Goal: Task Accomplishment & Management: Manage account settings

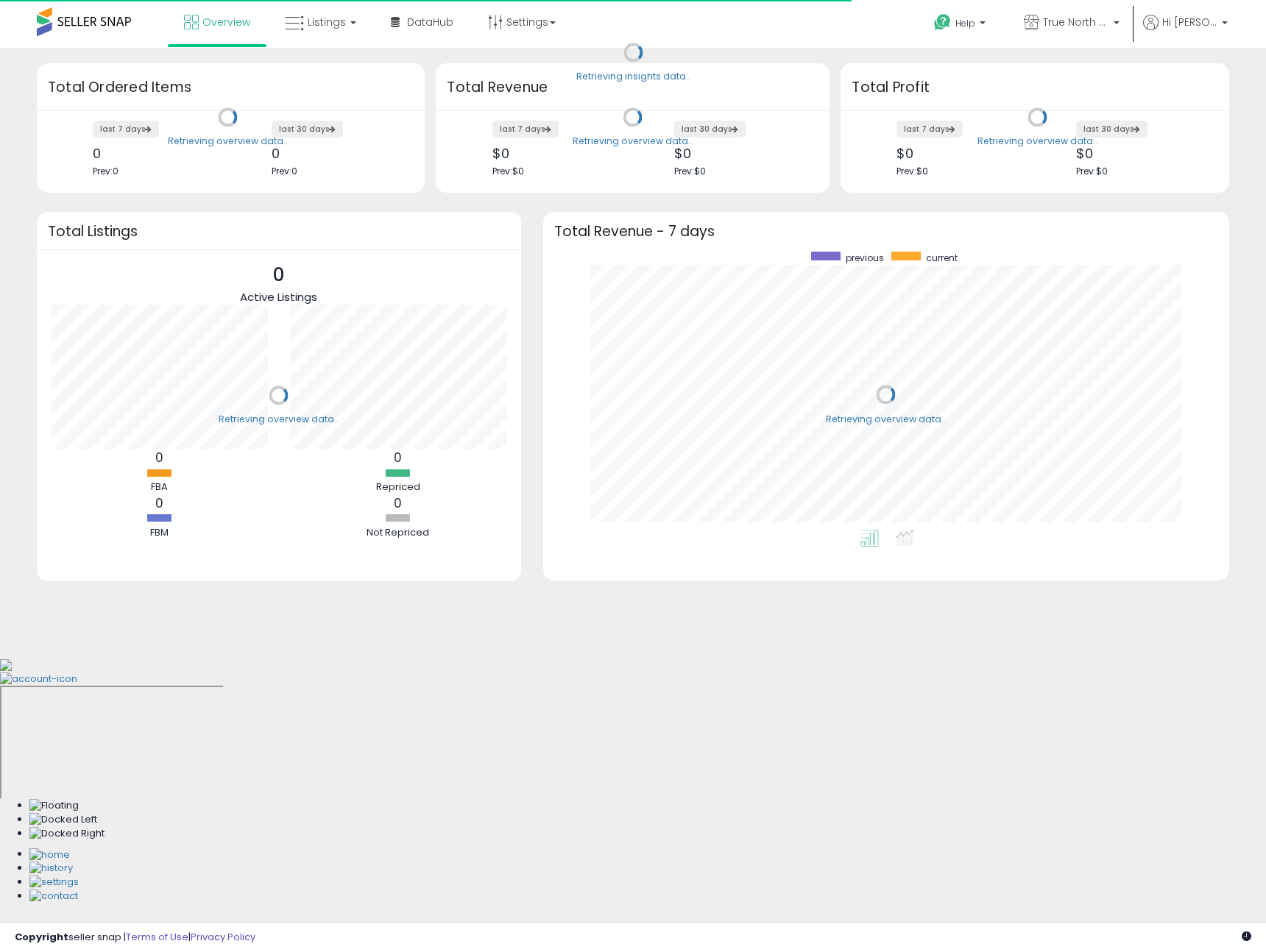
scroll to position [278, 657]
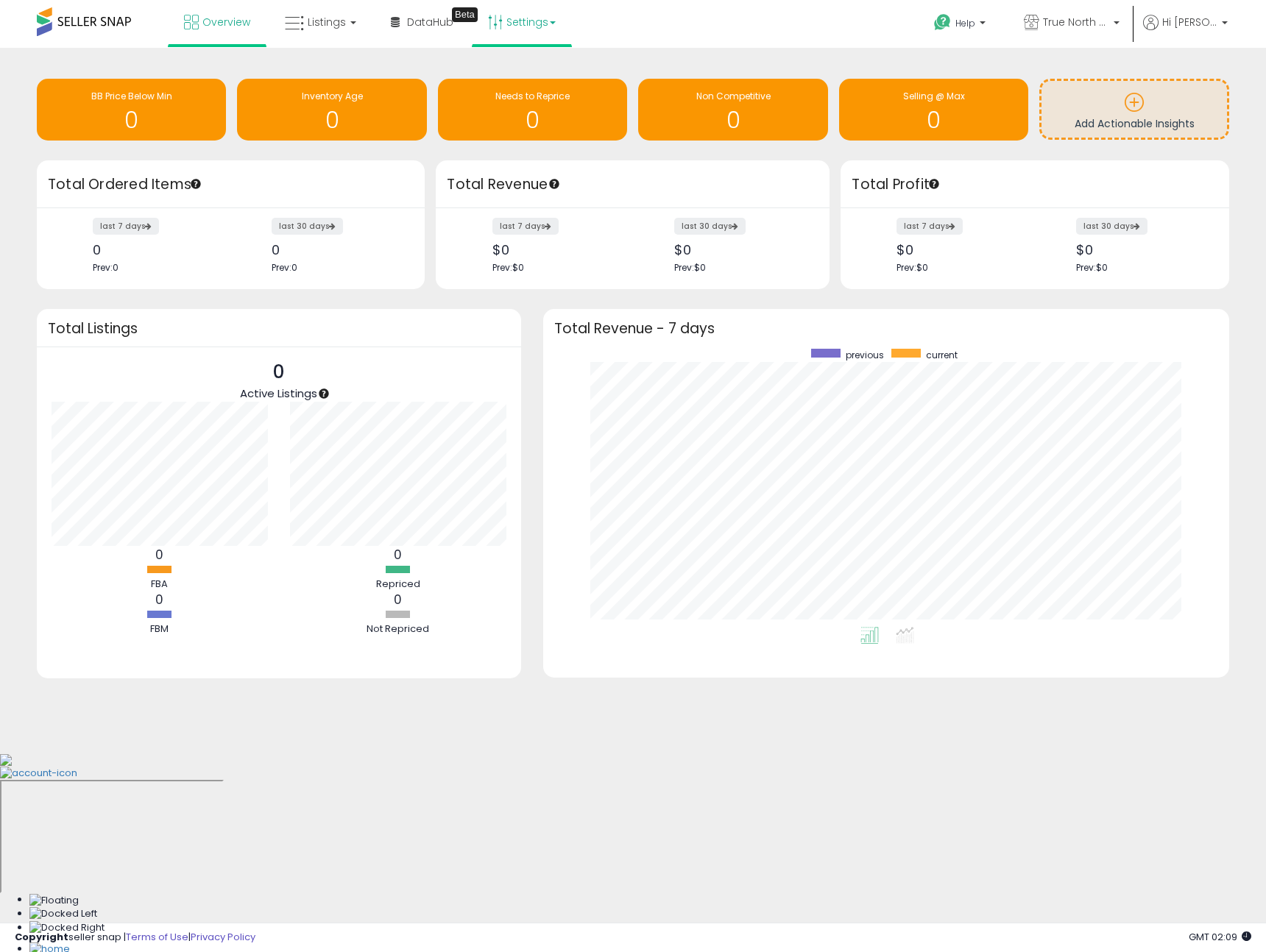
click at [517, 26] on link "Settings" at bounding box center [522, 22] width 90 height 44
click at [325, 21] on span "Listings" at bounding box center [327, 22] width 39 height 15
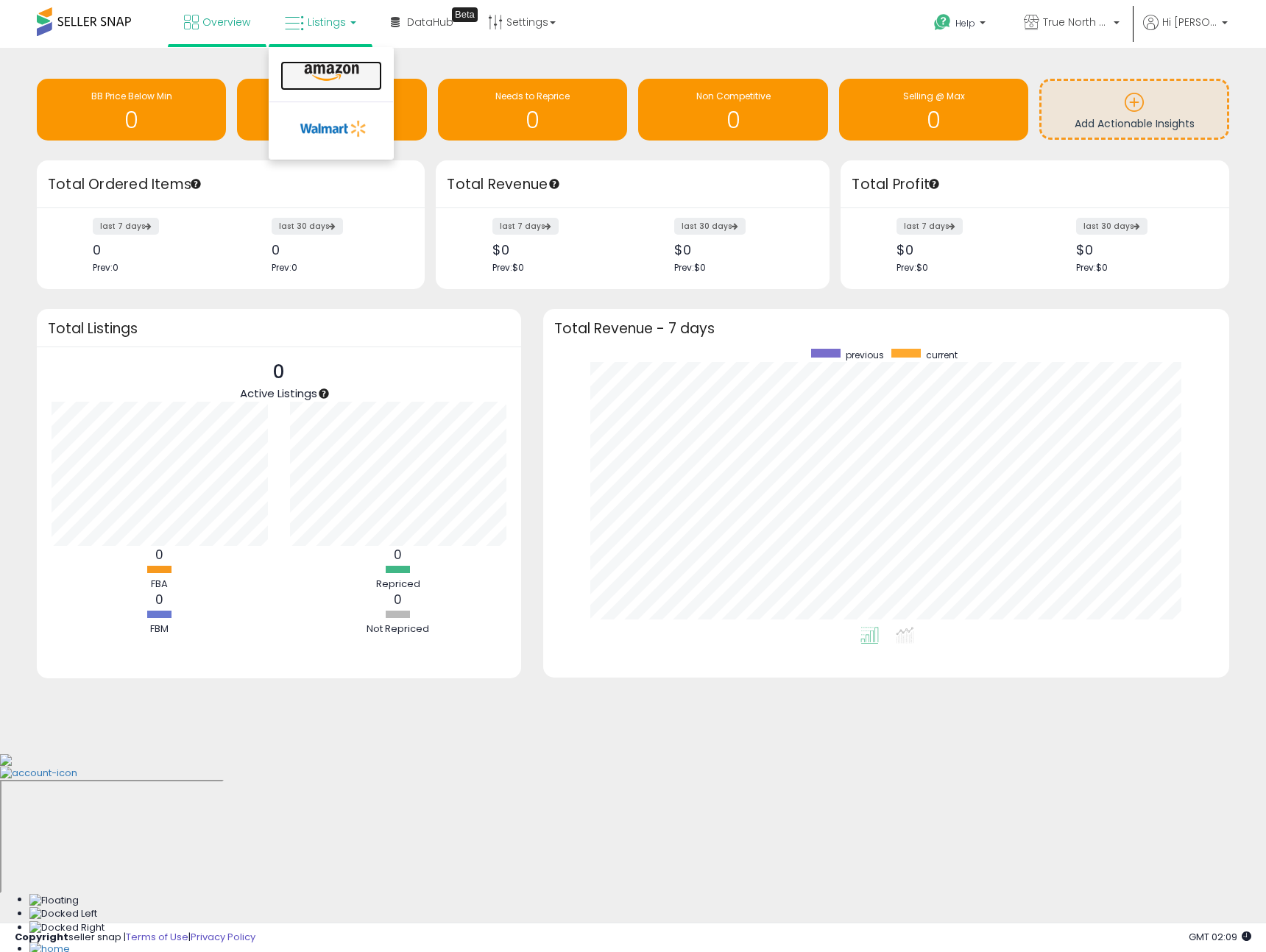
click at [337, 80] on icon at bounding box center [331, 73] width 64 height 19
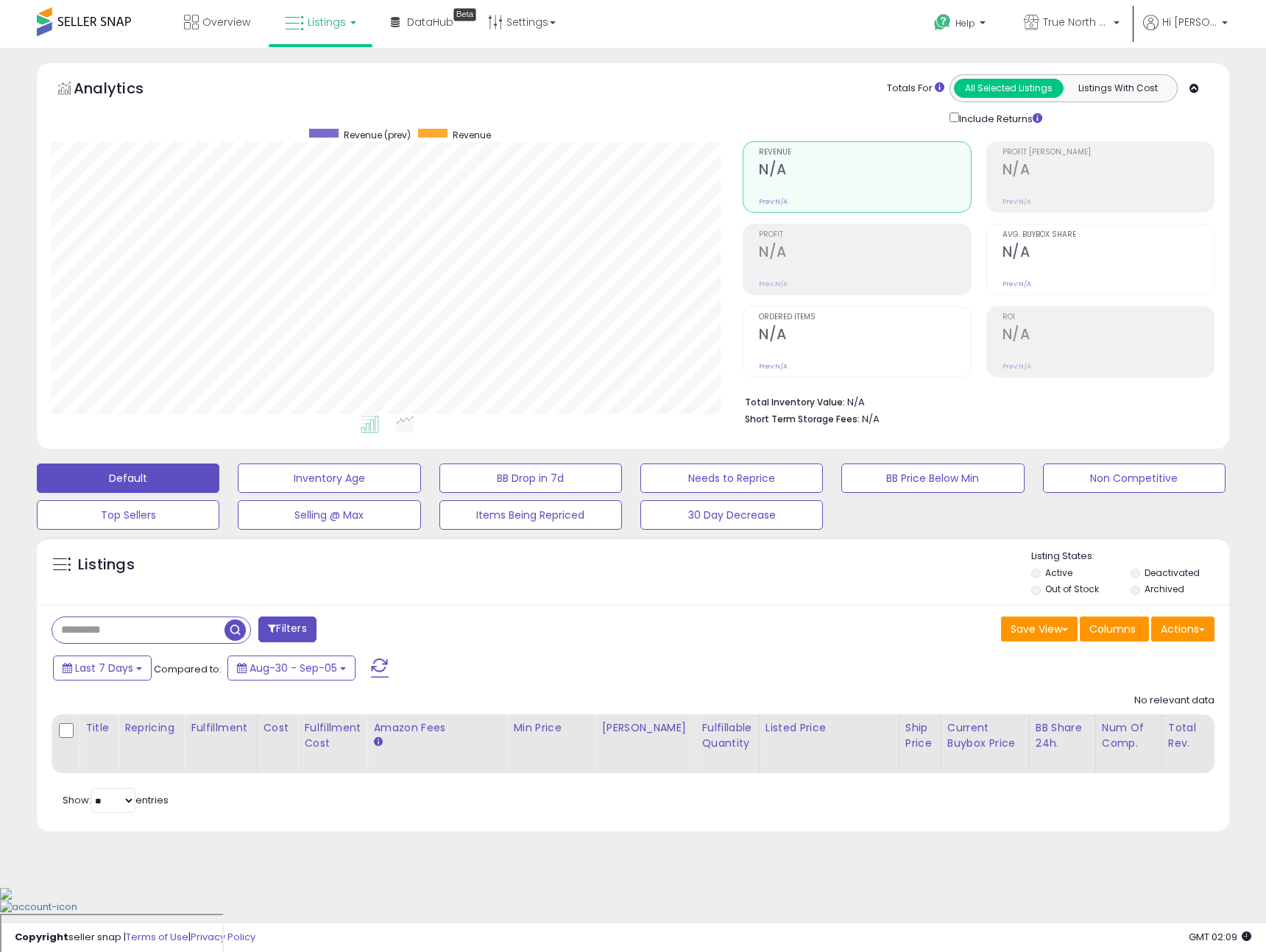
scroll to position [301, 691]
click at [159, 628] on input "text" at bounding box center [155, 630] width 205 height 26
click at [1076, 25] on span "True North Supply & Co. - Walmart" at bounding box center [1076, 22] width 66 height 15
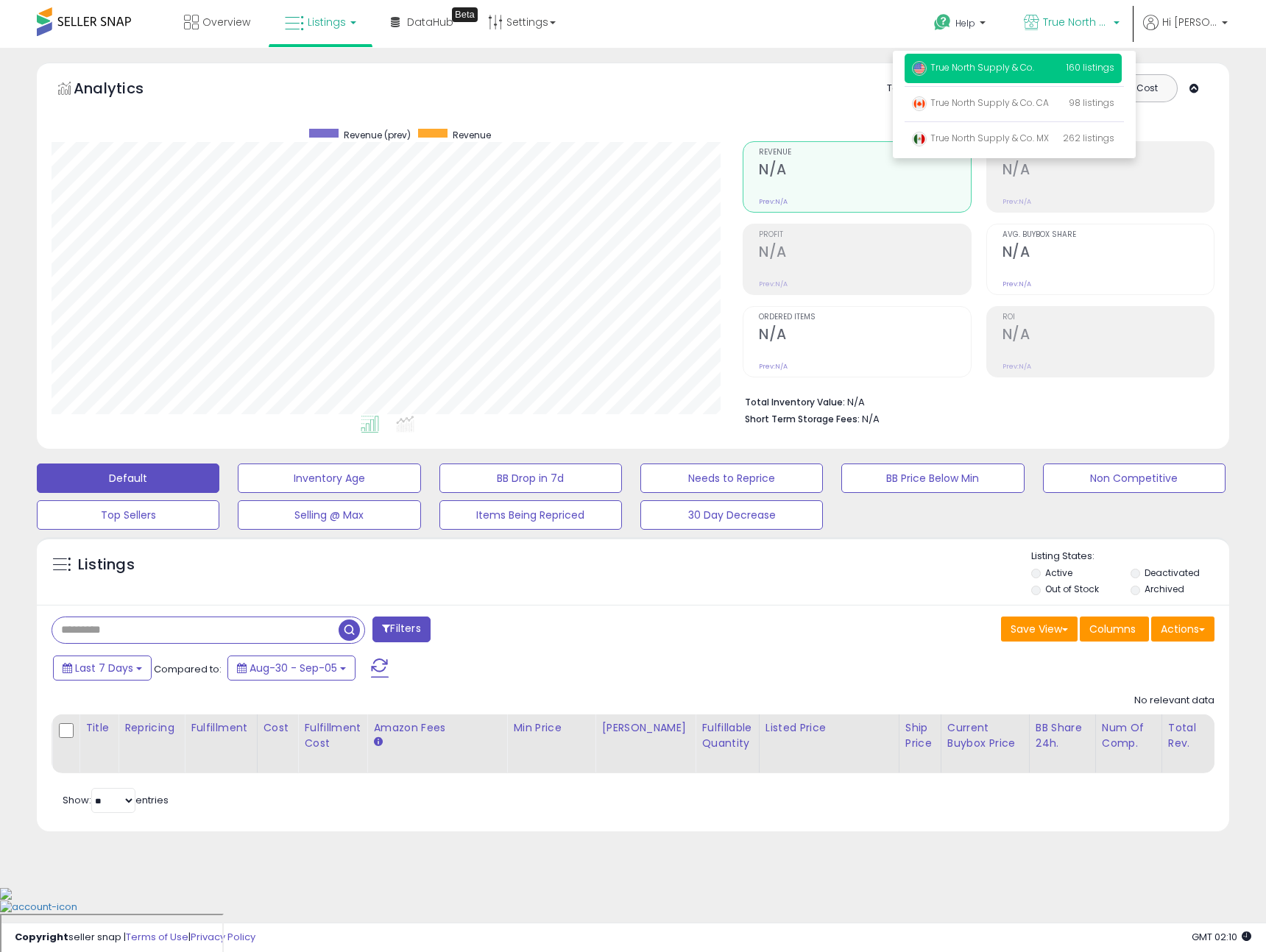
click at [1064, 69] on p "True North Supply & Co. 160 listings" at bounding box center [1013, 68] width 217 height 30
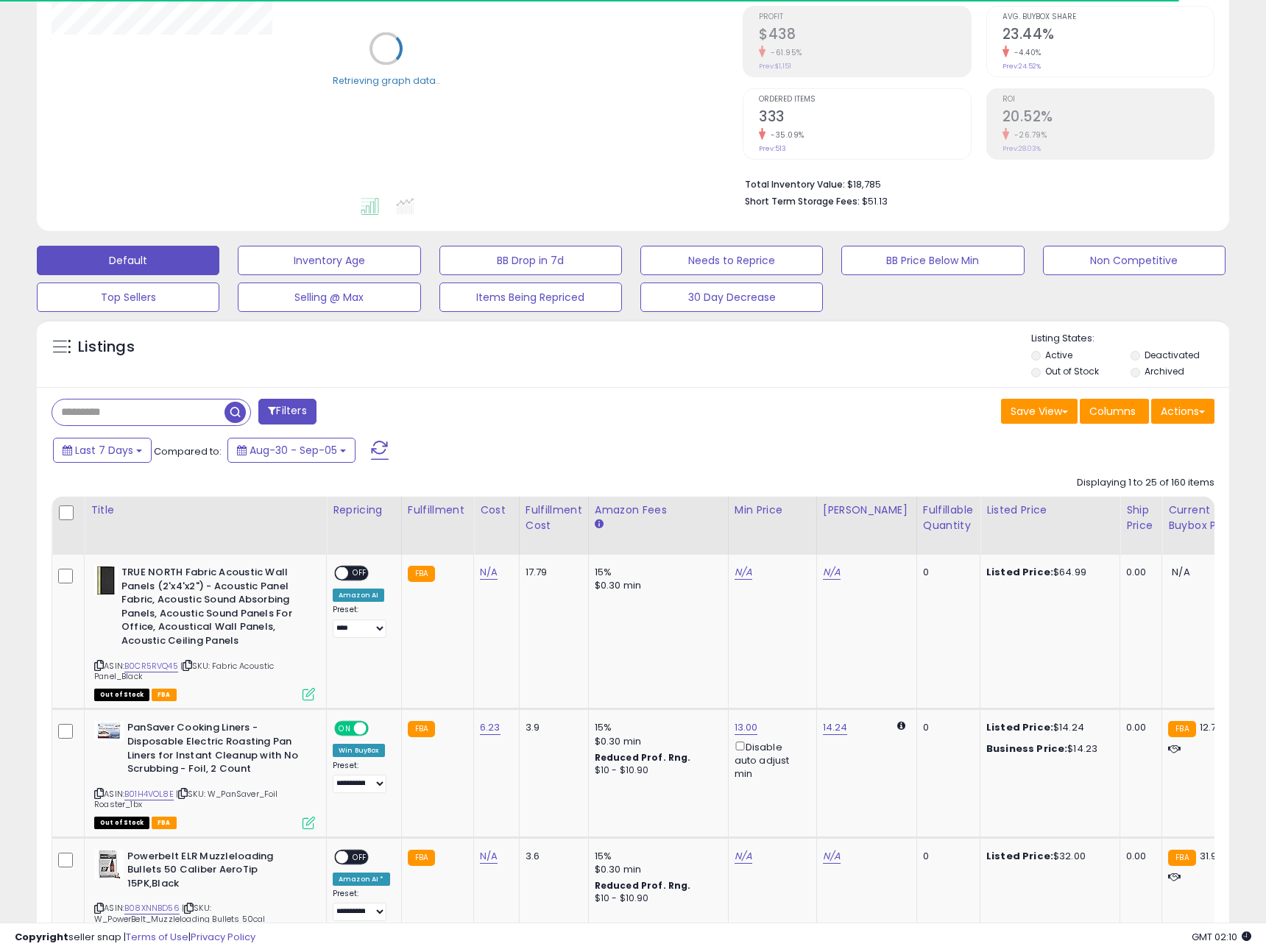
scroll to position [229, 0]
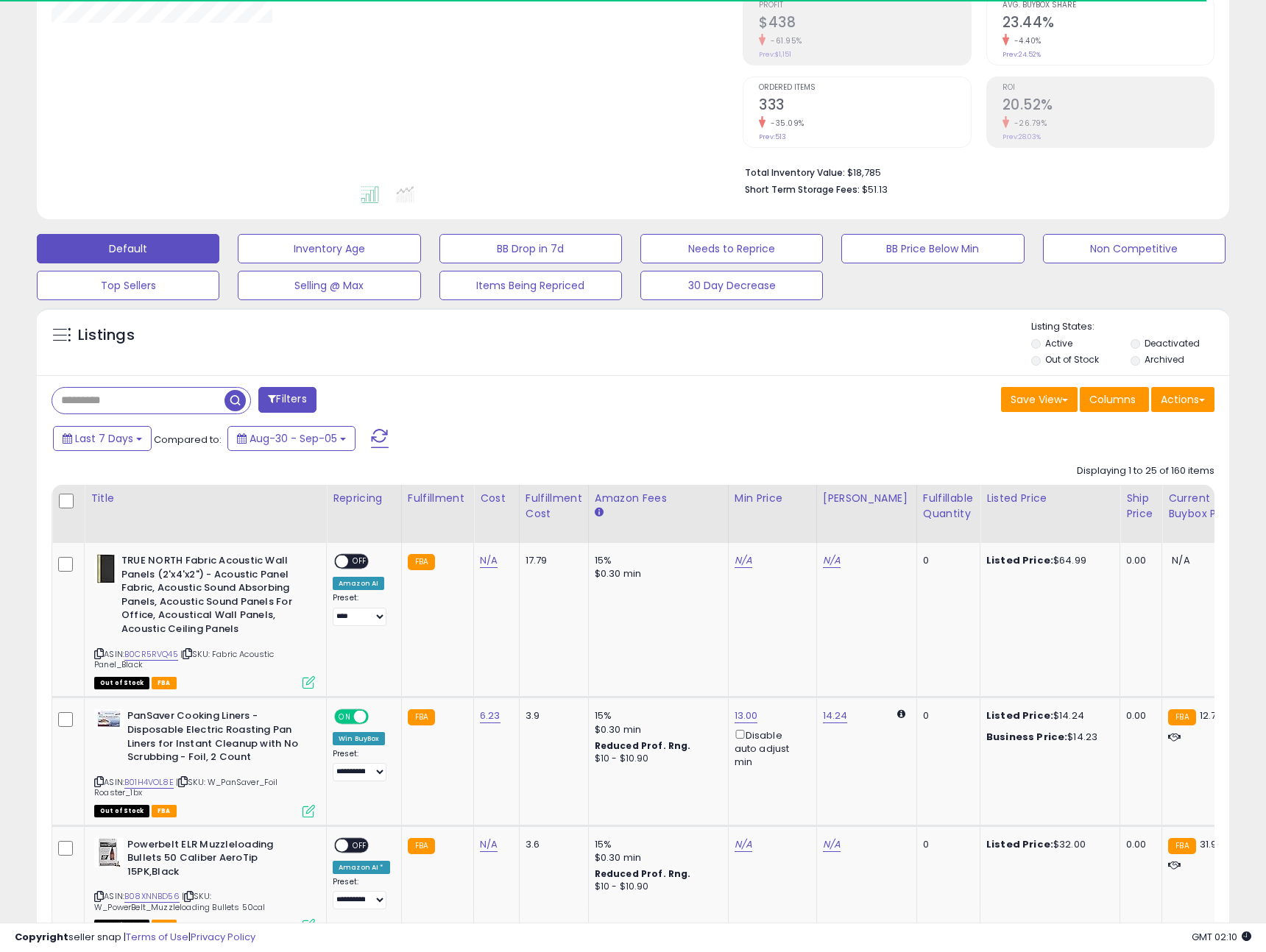
click at [122, 402] on input "text" at bounding box center [138, 400] width 172 height 26
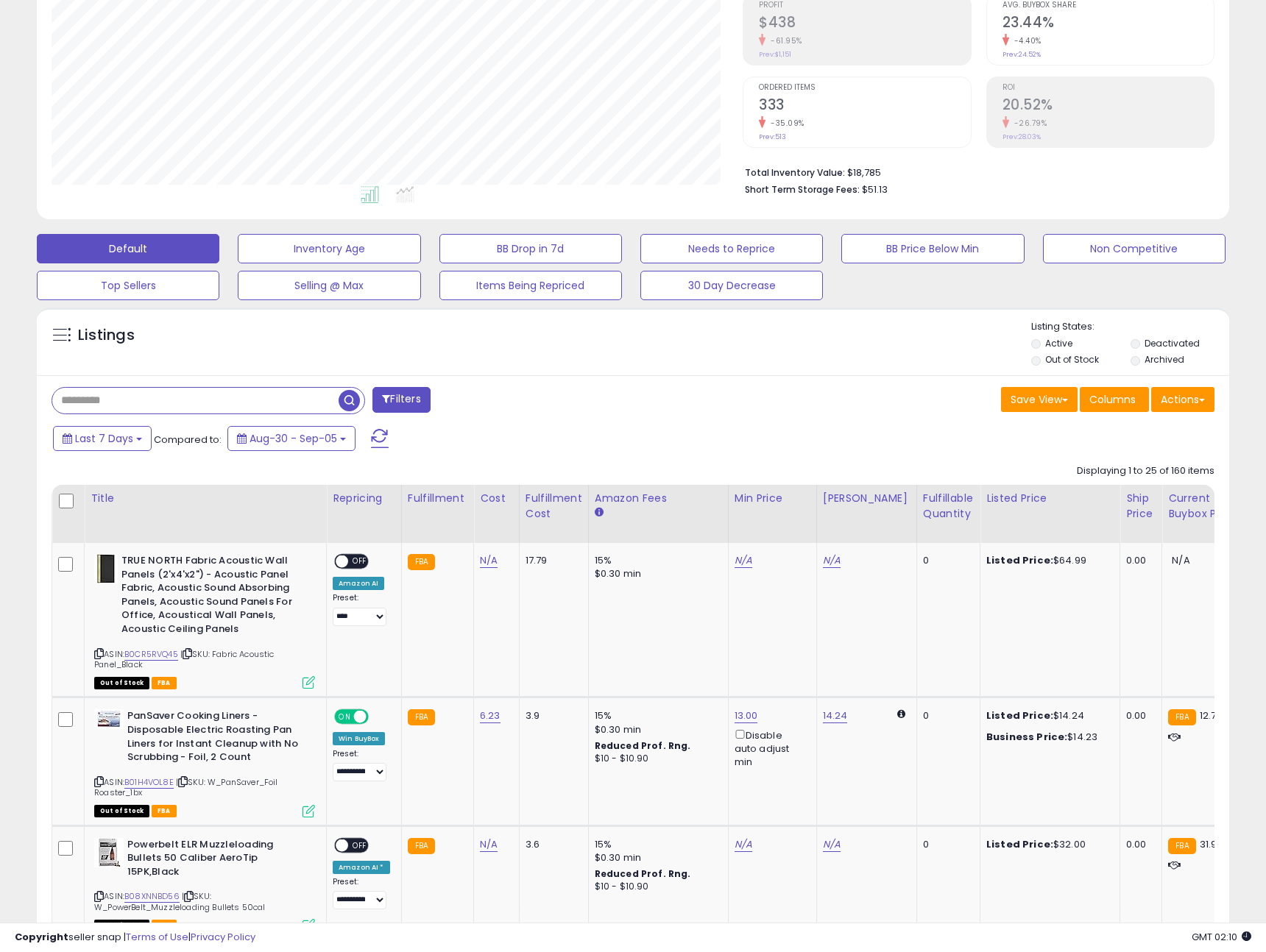
scroll to position [301, 691]
type input "******"
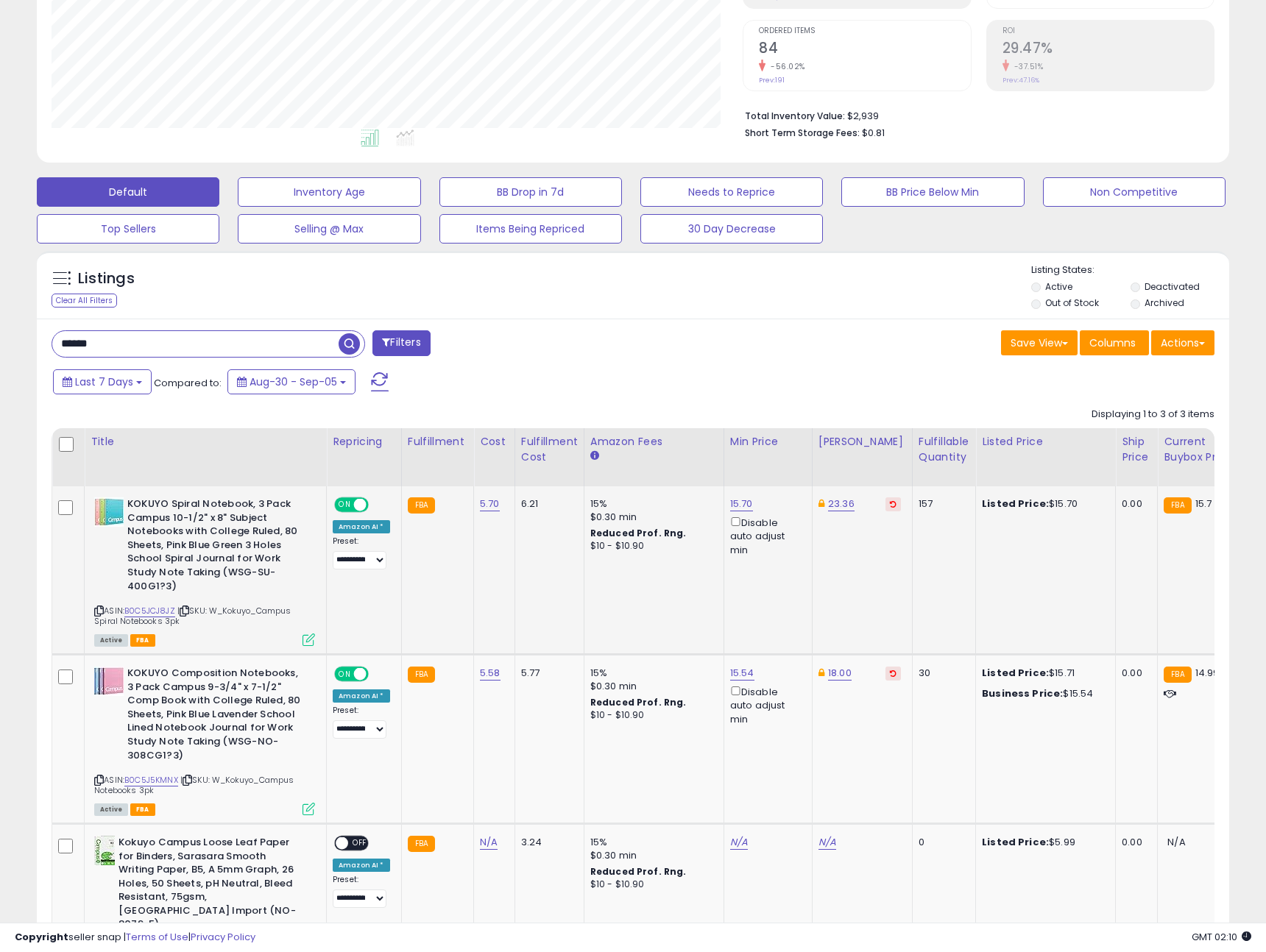
scroll to position [285, 0]
